Goal: Information Seeking & Learning: Learn about a topic

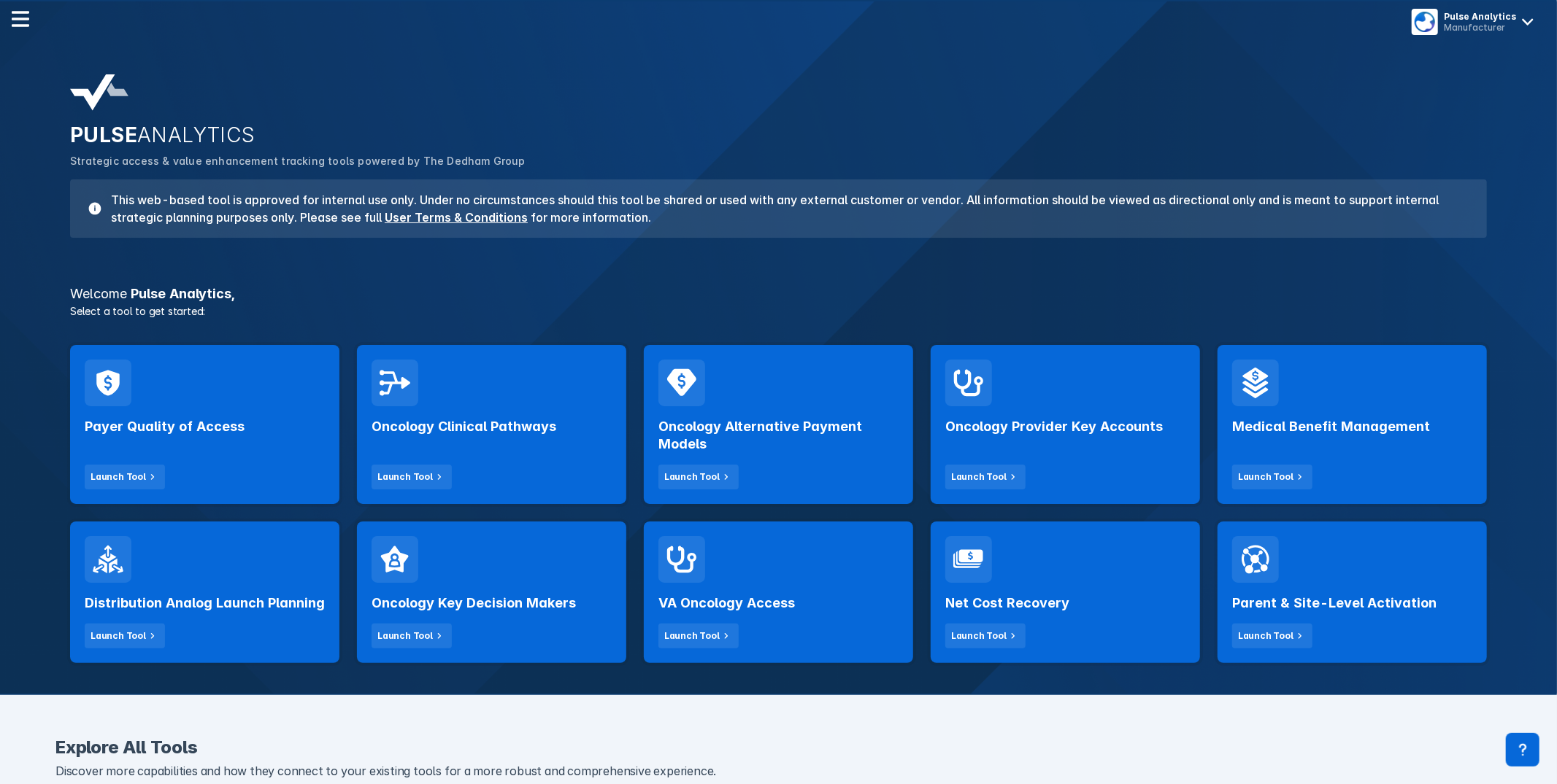
drag, startPoint x: 617, startPoint y: 167, endPoint x: 587, endPoint y: 176, distance: 31.3
click at [604, 171] on div "PULSE ANALYTICS Strategic access & value enhancement tracking tools powered by …" at bounding box center [778, 156] width 1434 height 181
click at [553, 398] on div "Oncology Clinical Pathways Launch Tool" at bounding box center [491, 425] width 270 height 159
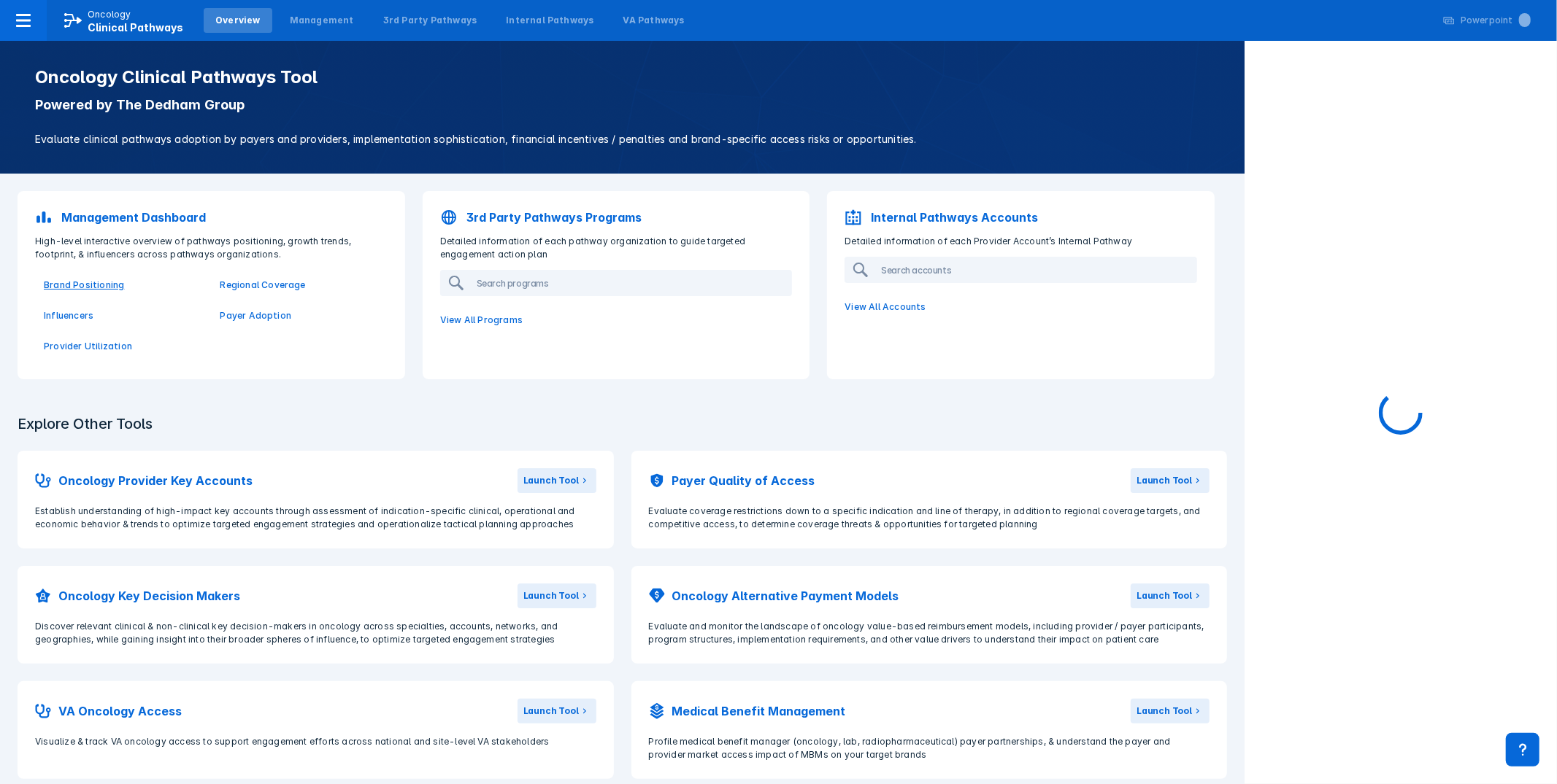
scroll to position [1, 0]
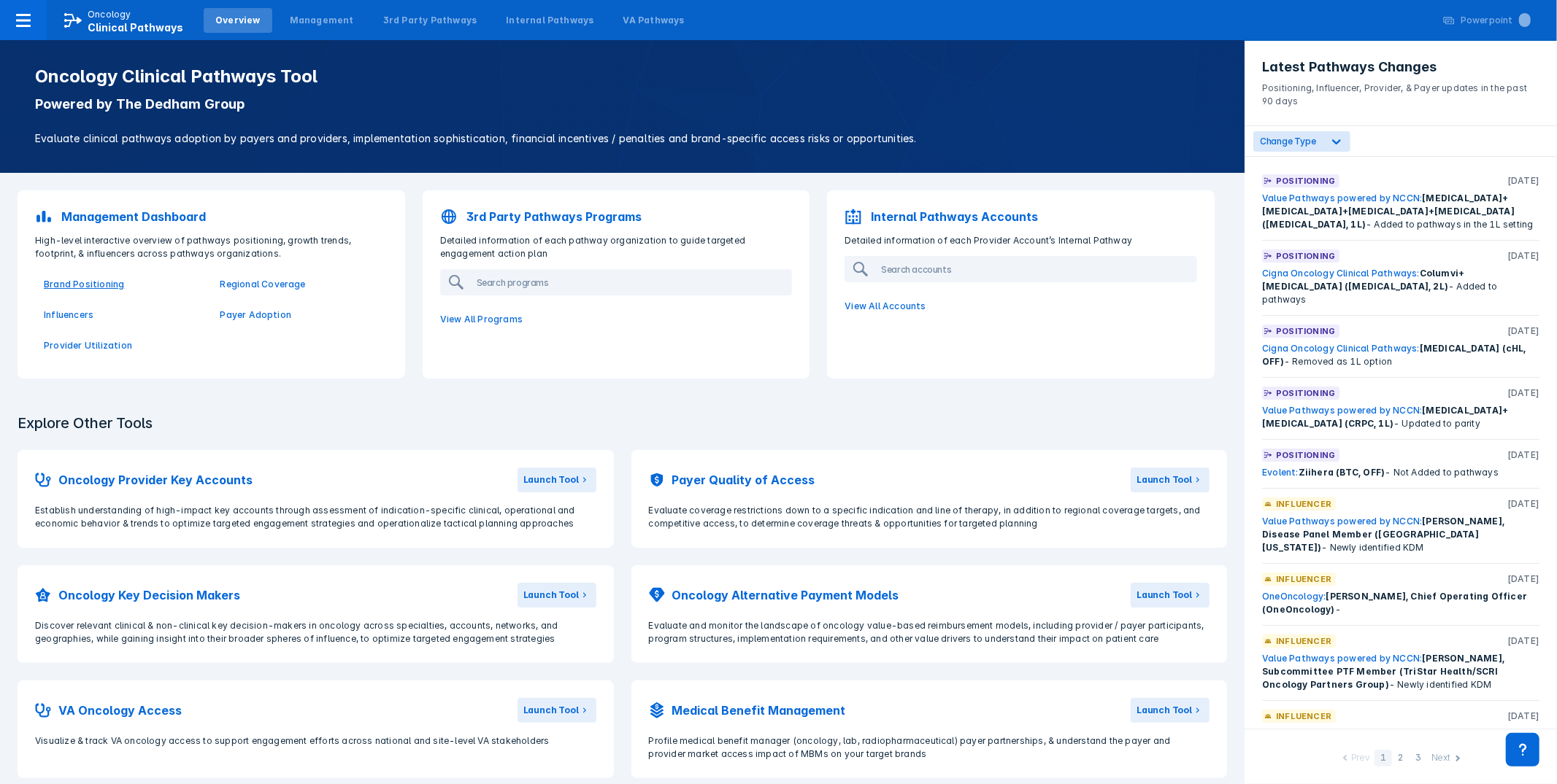
click at [78, 288] on p "Brand Positioning" at bounding box center [122, 284] width 158 height 14
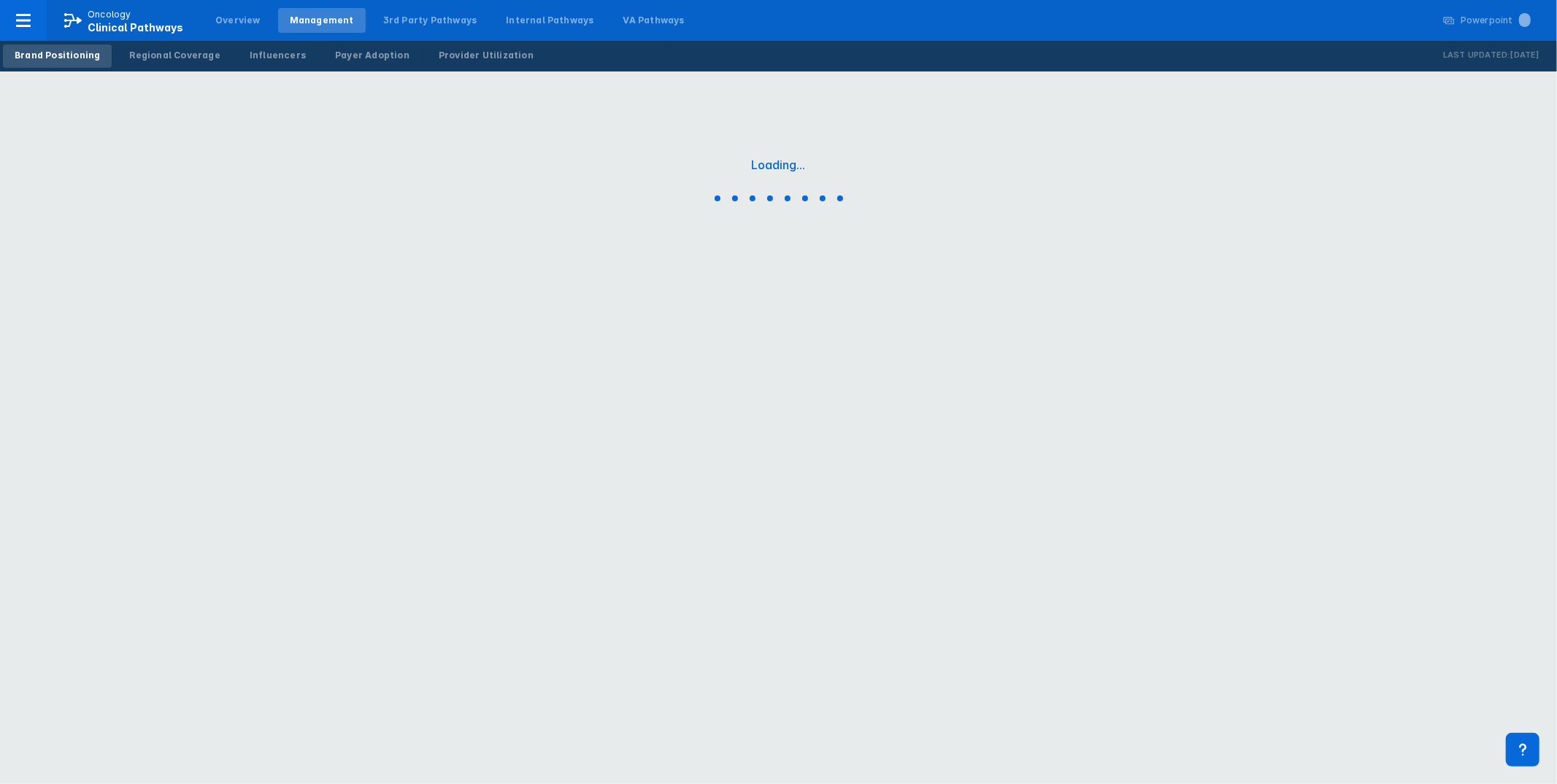
click at [1051, 46] on div "Brand Positioning Regional Coverage Influencers Payer Adoption Provider Utiliza…" at bounding box center [778, 56] width 1557 height 31
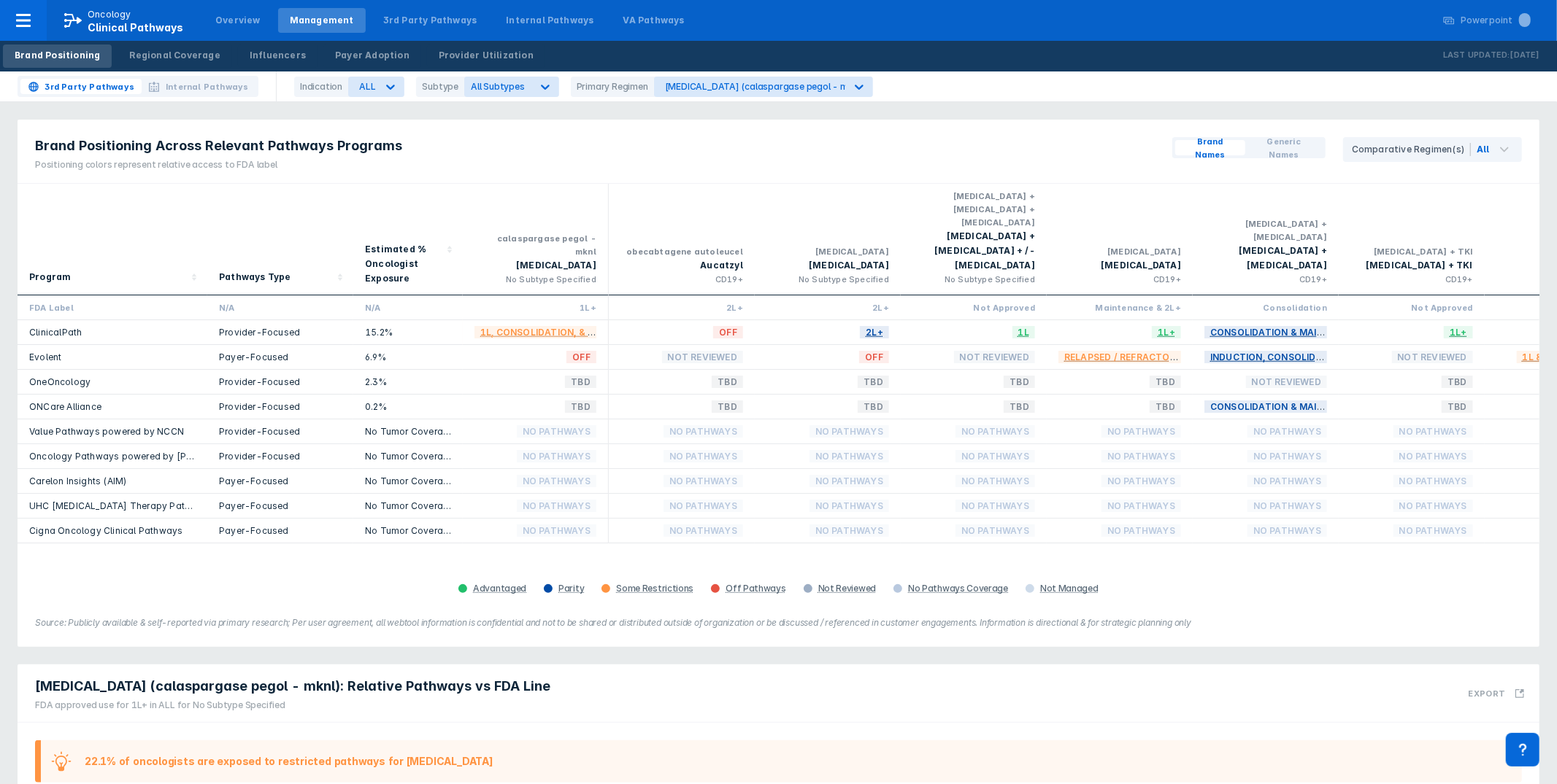
scroll to position [372, 0]
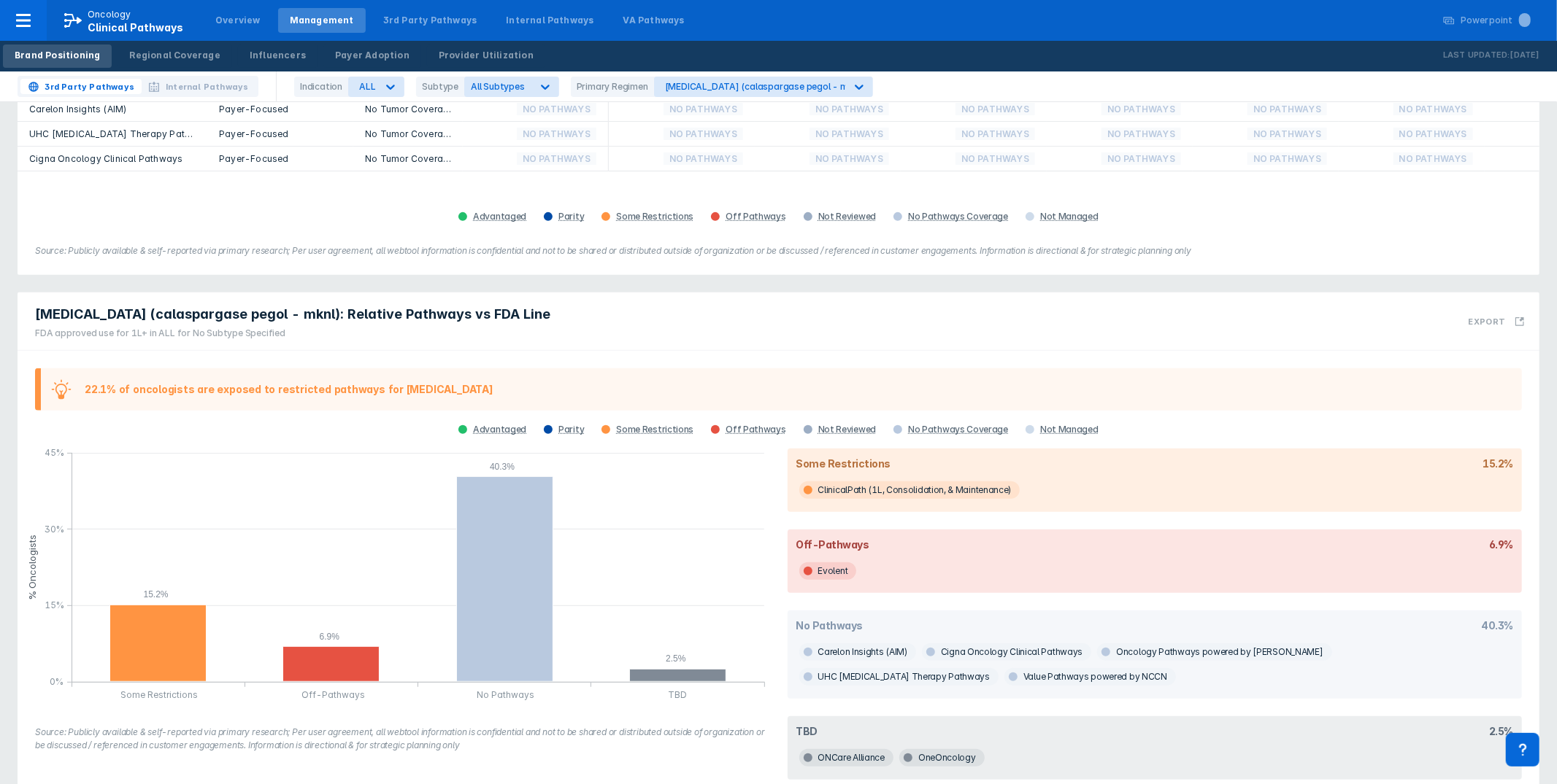
click at [621, 292] on div "[MEDICAL_DATA] (calaspargase pegol - mknl): Relative Pathways vs FDA Line FDA a…" at bounding box center [778, 321] width 1522 height 59
